Goal: Task Accomplishment & Management: Complete application form

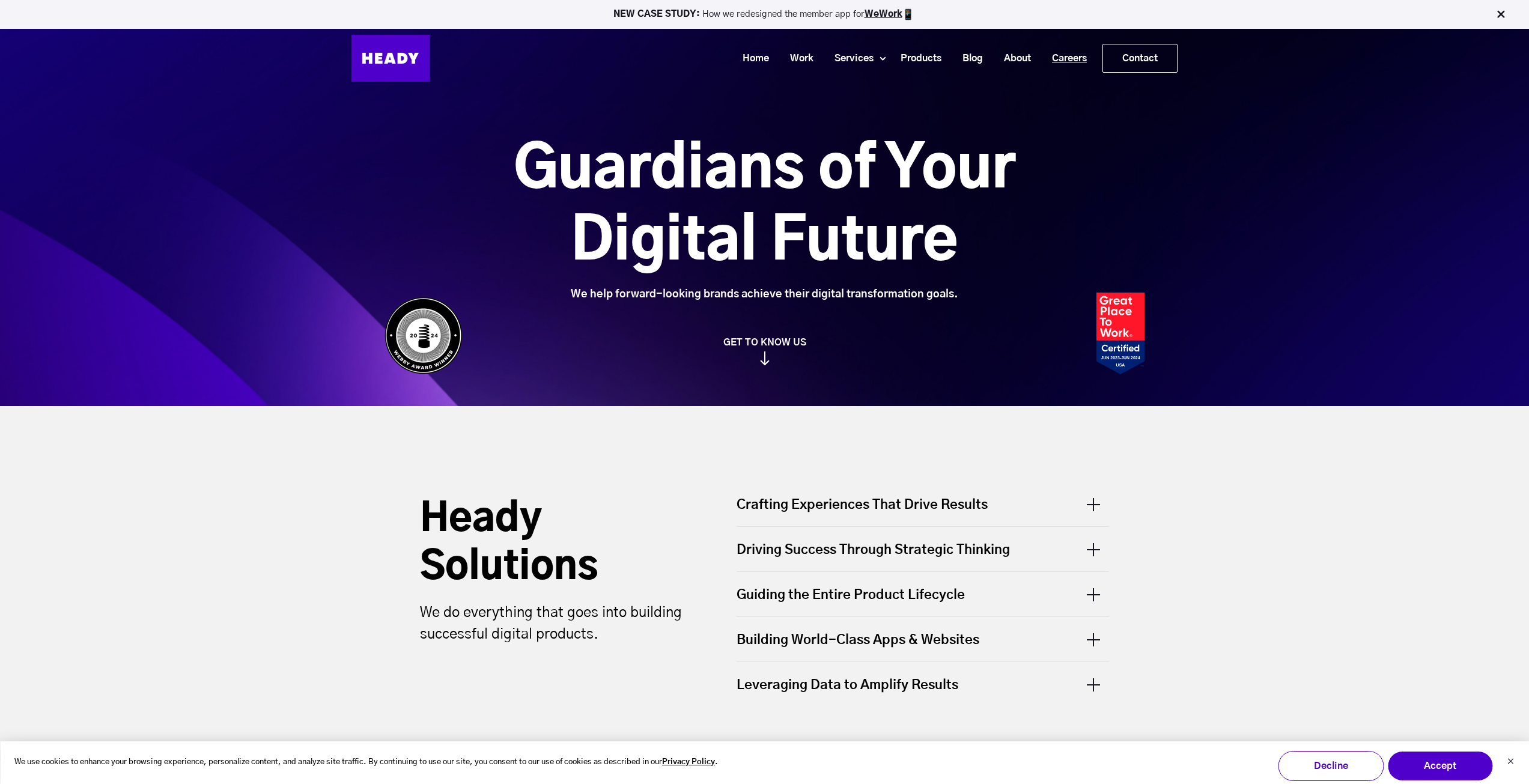
click at [1068, 51] on link "Careers" at bounding box center [1065, 59] width 56 height 22
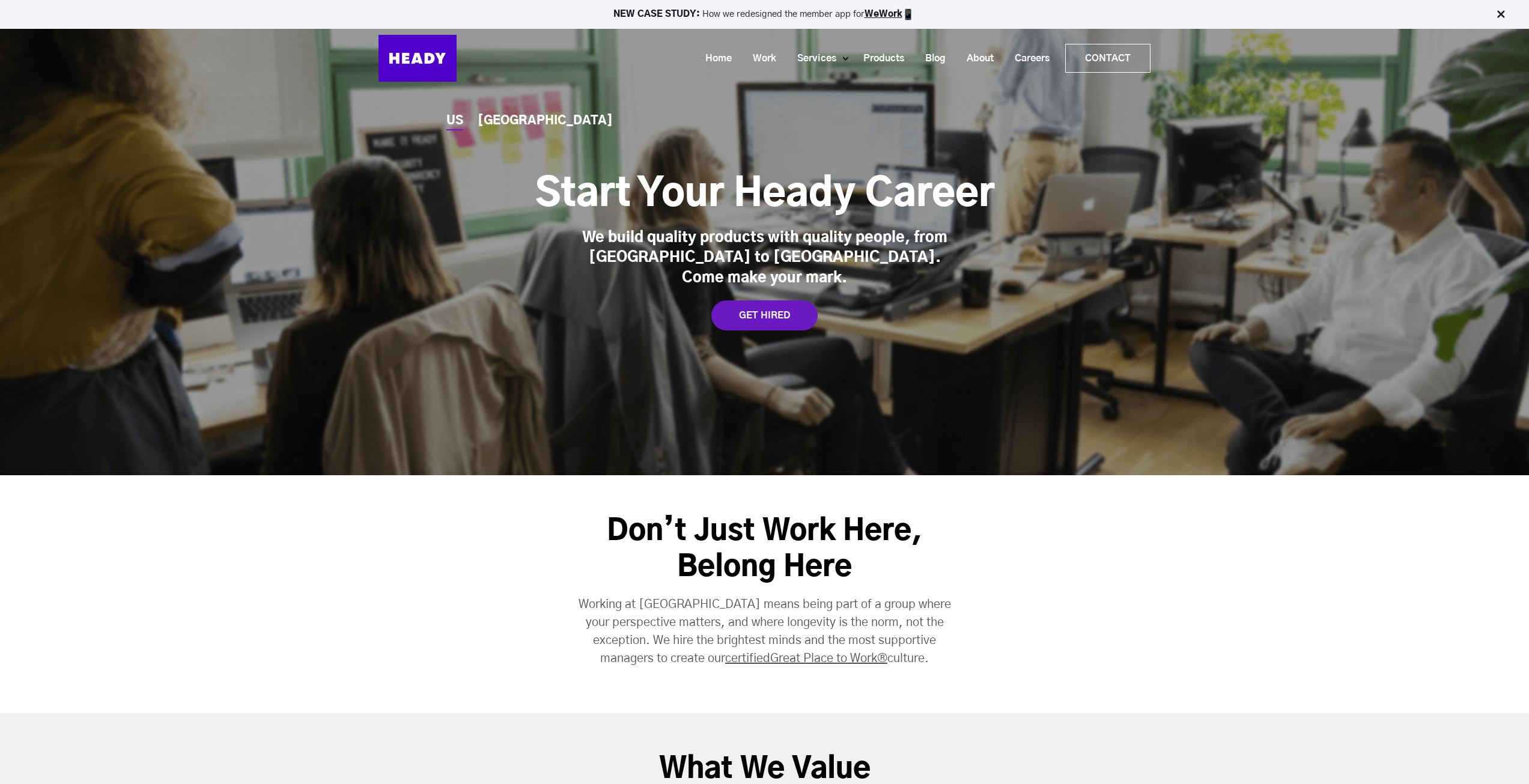
click at [782, 308] on div "GET HIRED" at bounding box center [764, 315] width 106 height 30
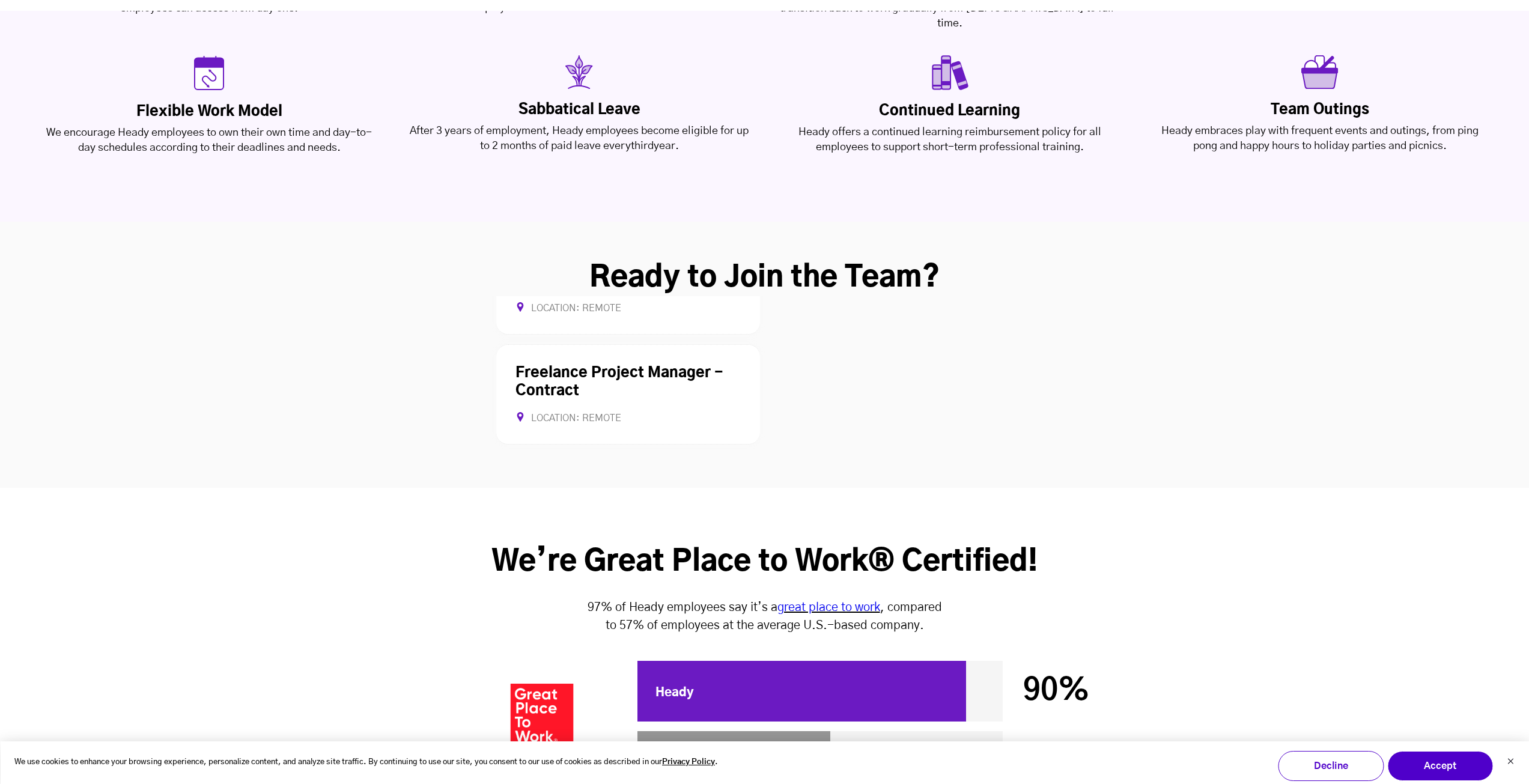
scroll to position [3081, 0]
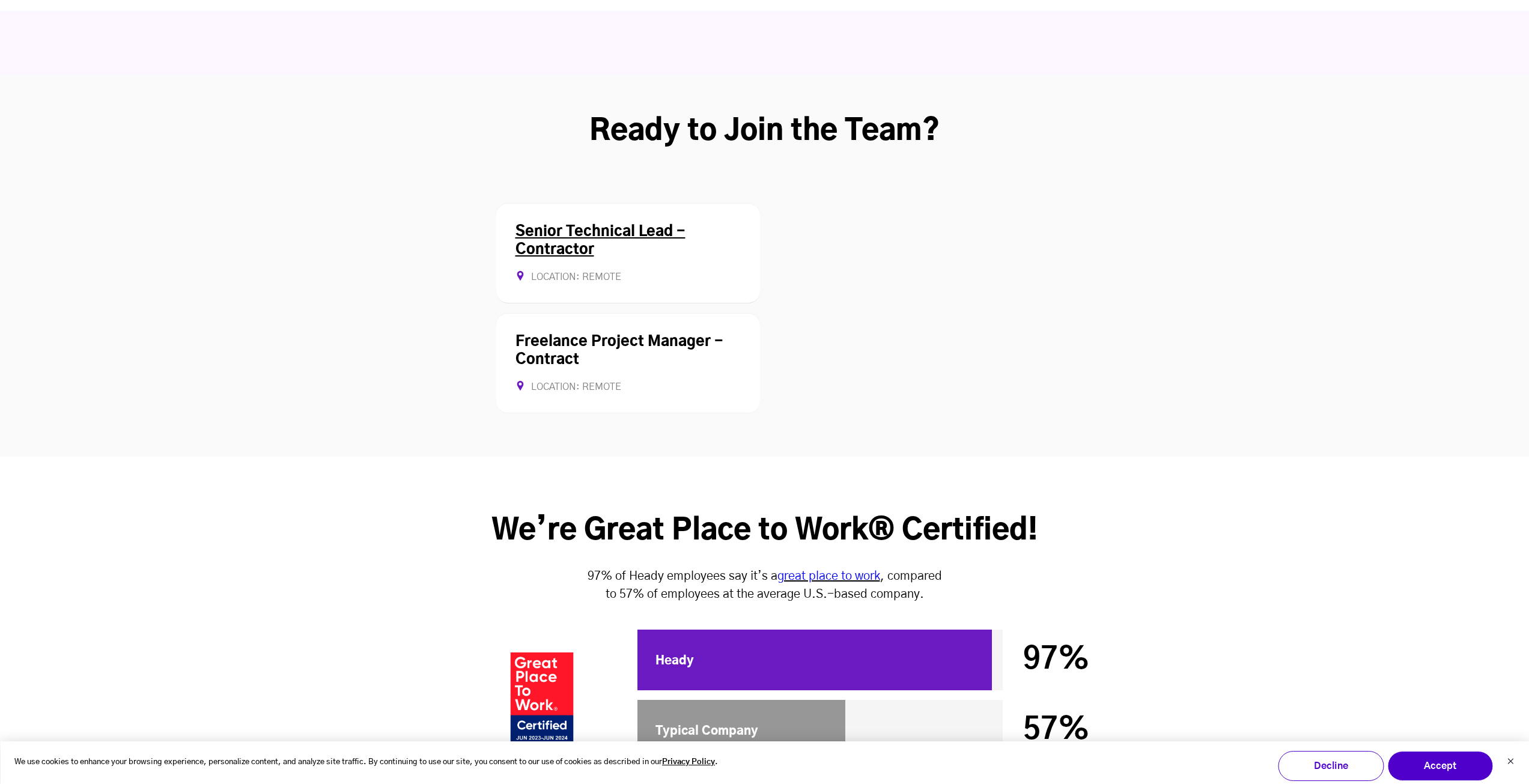
click at [568, 203] on div "Senior Technical Lead - Contractor Location: Remote Contract Allows Remote" at bounding box center [628, 253] width 264 height 100
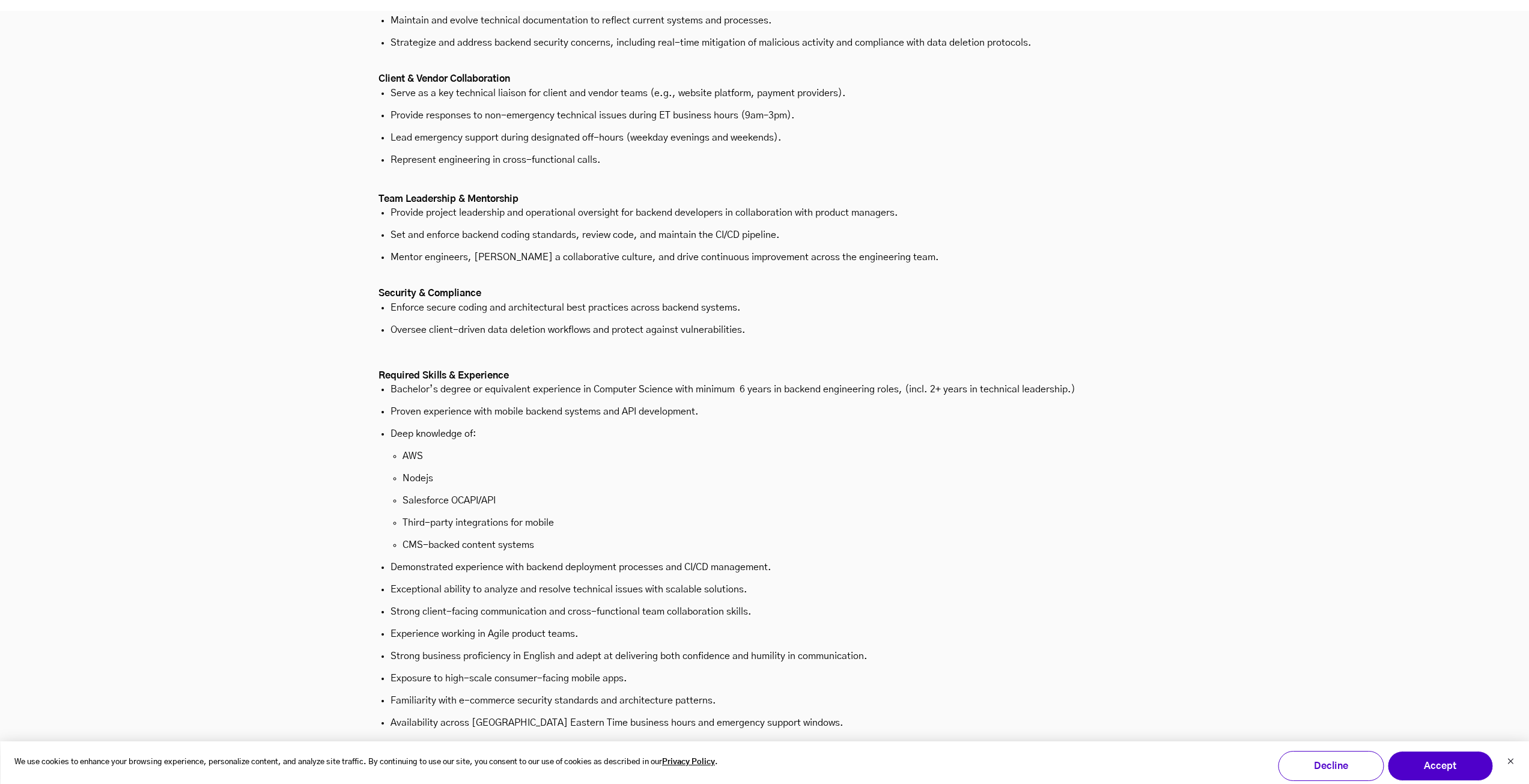
scroll to position [3635, 0]
